Goal: Ask a question: Seek information or help from site administrators or community

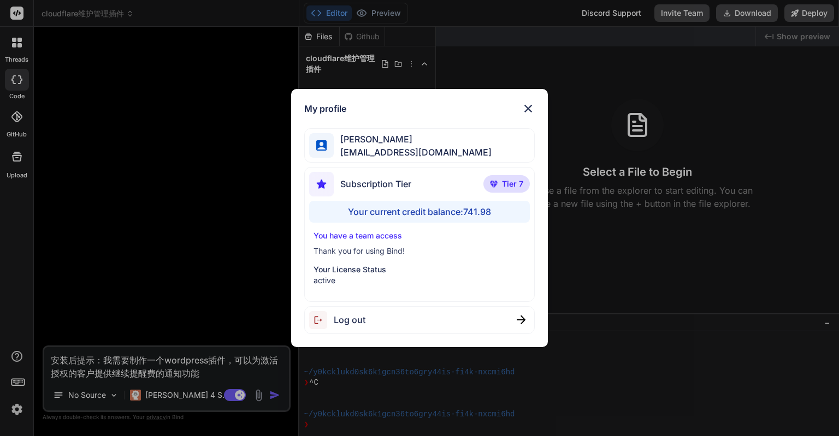
scroll to position [1550, 0]
click at [221, 266] on div "My profile [PERSON_NAME] [PERSON_NAME][EMAIL_ADDRESS][DOMAIN_NAME] Subscription…" at bounding box center [419, 218] width 839 height 436
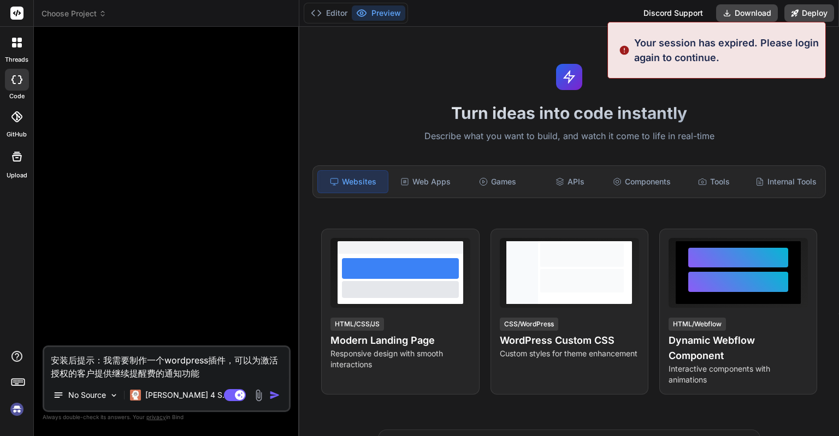
type textarea "x"
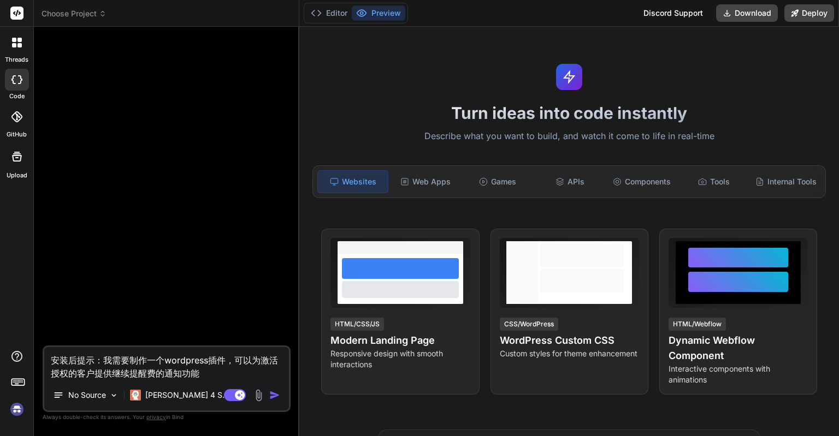
click at [192, 365] on textarea "安装后提示：我需要制作一个wordpress插件，可以为激活授权的客户提供继续提醒费的通知功能" at bounding box center [166, 363] width 245 height 33
type textarea "x"
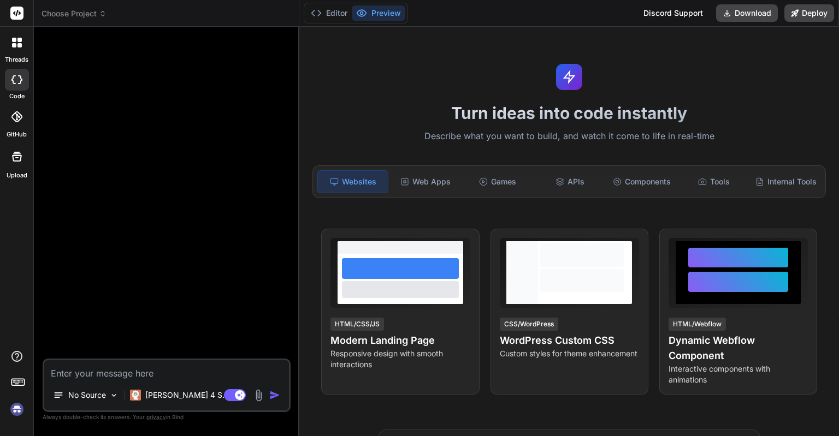
type textarea "安装后提示：我需要制作一个wordpress插件，可以为激活授权的客户提供继续提醒费的通知功能"
type textarea "x"
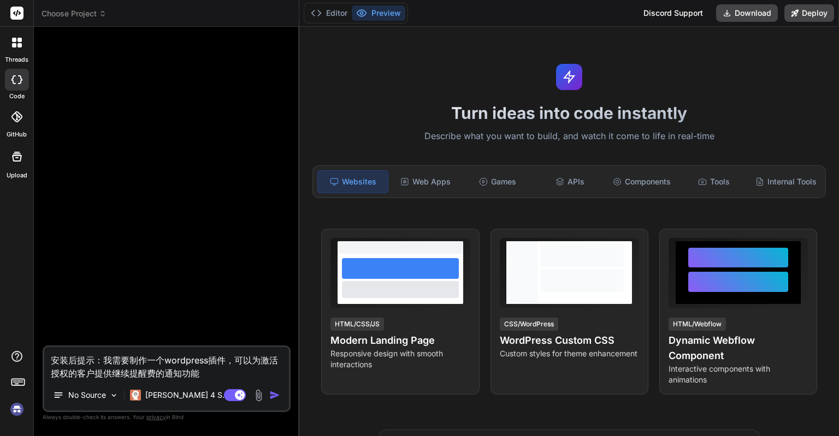
type textarea "x"
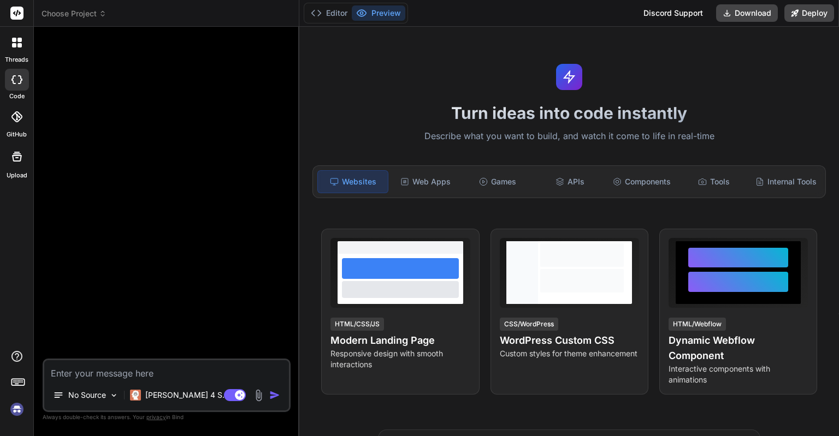
click at [20, 412] on img at bounding box center [17, 409] width 19 height 19
type textarea "x"
click at [122, 373] on textarea at bounding box center [166, 370] width 245 height 20
paste textarea "安装后提示：我需要制作一个wordpress插件，可以为激活授权的客户提供继续提醒费的通知功能"
type textarea "安装后提示：我需要制作一个wordpress插件，可以为激活授权的客户提供继续提醒费的通知功能"
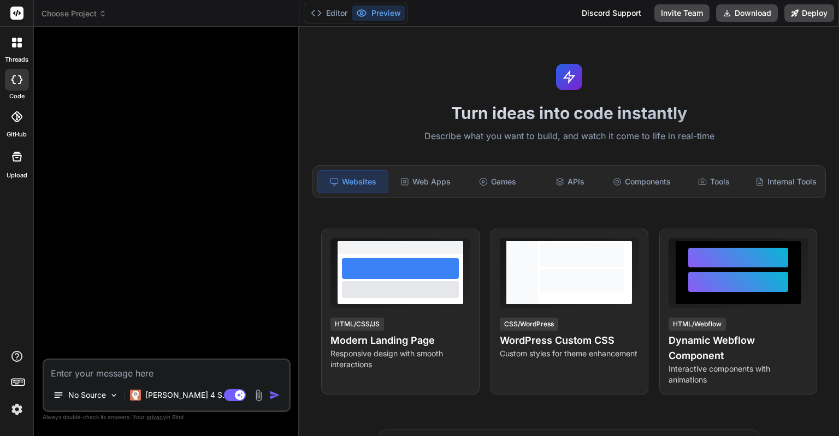
type textarea "x"
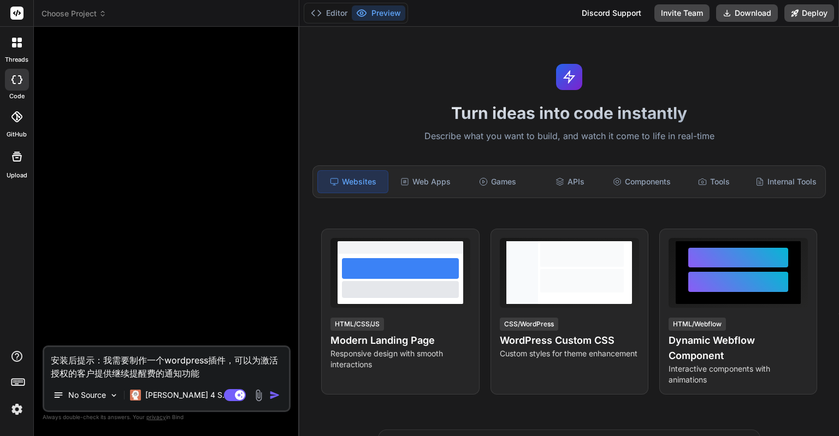
type textarea "安装后提示：我需要制作一个wordpress插件，可以为激活授权的客户提供继续提醒费的通知功能"
click at [23, 403] on img at bounding box center [17, 409] width 19 height 19
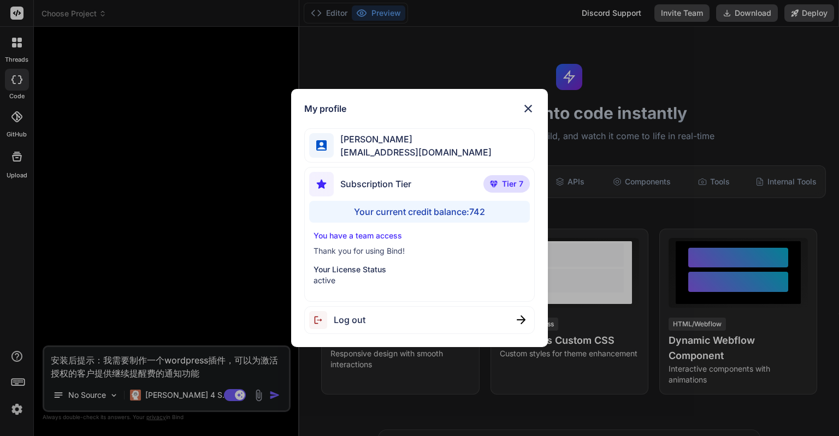
click at [419, 183] on div "Subscription Tier Tier 7" at bounding box center [419, 186] width 220 height 29
click at [17, 358] on div "My profile Eric Lee ohiwello@gmail.com Subscription Tier Tier 7 Your current cr…" at bounding box center [419, 218] width 839 height 436
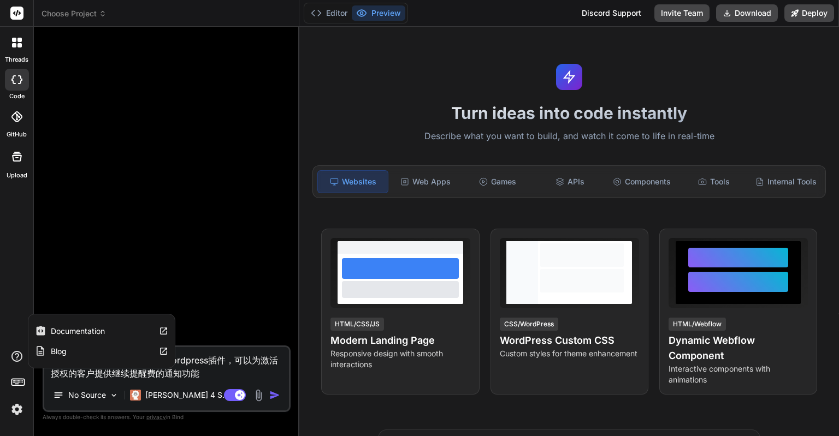
click at [21, 356] on icon at bounding box center [16, 356] width 13 height 13
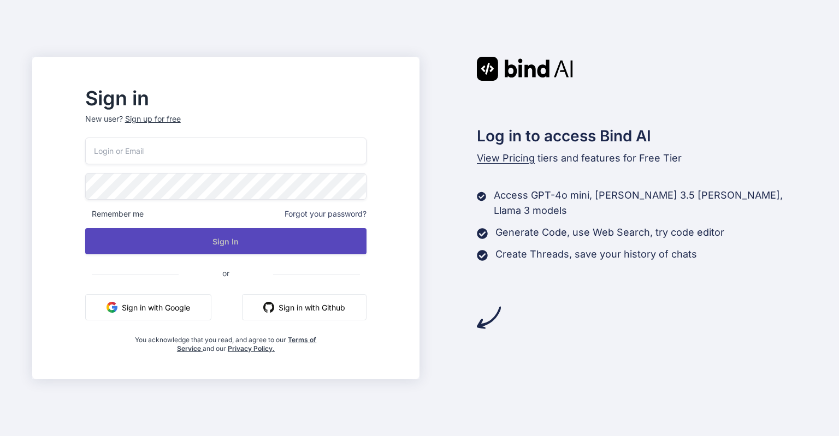
type input "[EMAIL_ADDRESS][DOMAIN_NAME]"
click at [221, 249] on button "Sign In" at bounding box center [225, 241] width 281 height 26
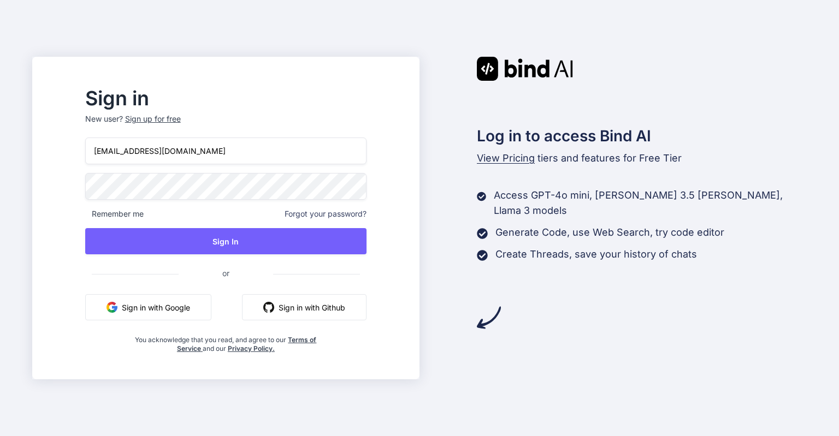
click at [229, 224] on div "ohiwello@gmail.com Remember me Forgot your password? Sign In or Sign in with Go…" at bounding box center [225, 246] width 281 height 216
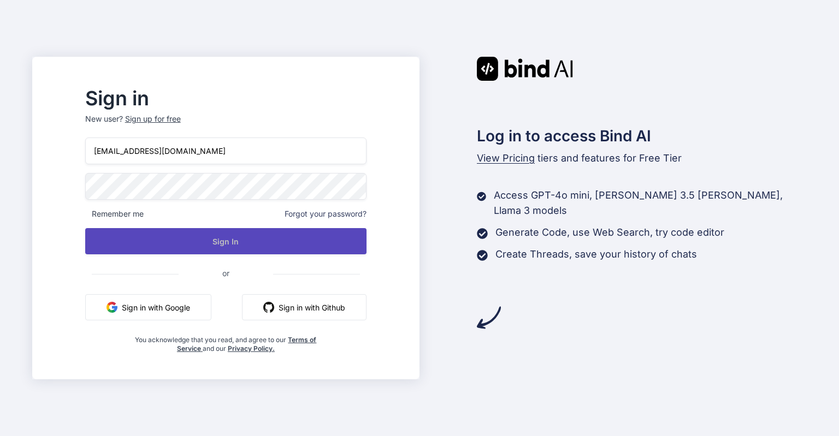
click at [233, 233] on button "Sign In" at bounding box center [225, 241] width 281 height 26
